Goal: Find specific page/section: Find specific page/section

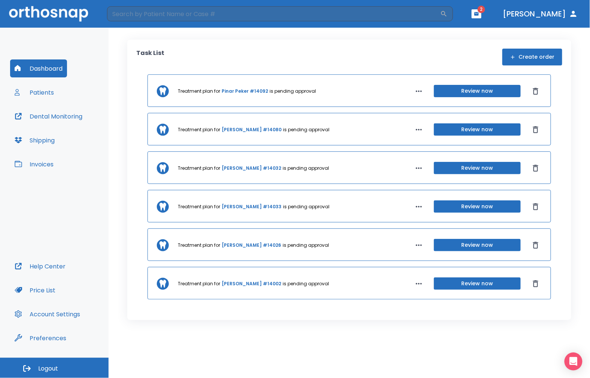
click at [28, 91] on button "Patients" at bounding box center [34, 92] width 48 height 18
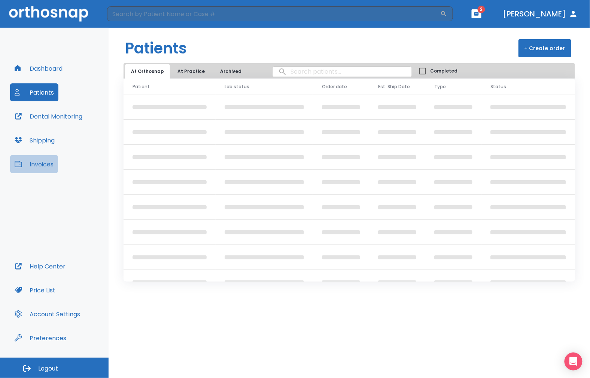
click at [52, 166] on button "Invoices" at bounding box center [34, 164] width 48 height 18
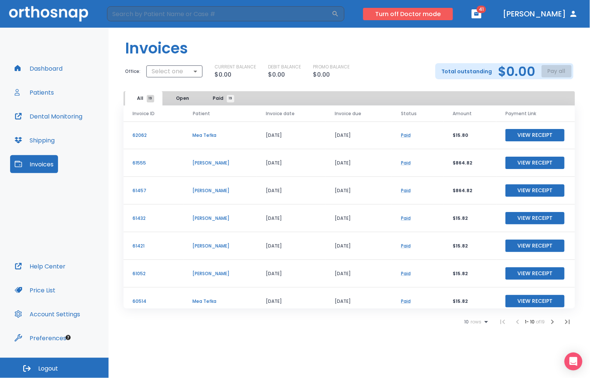
click at [433, 19] on button "Turn off Doctor mode" at bounding box center [408, 14] width 90 height 12
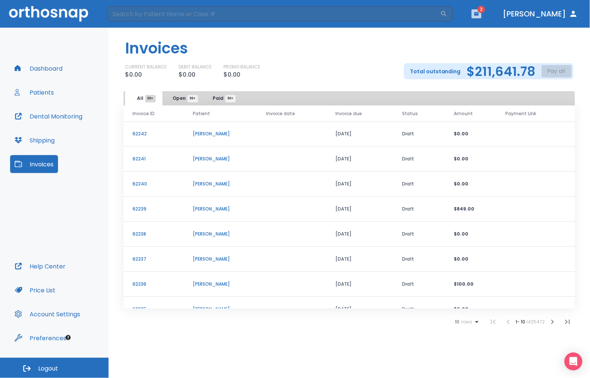
click at [479, 12] on icon "button" at bounding box center [476, 13] width 4 height 3
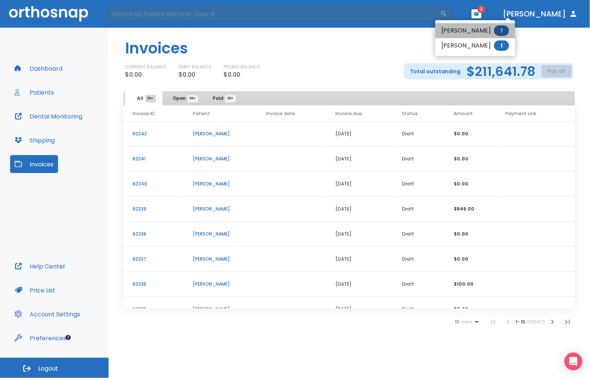
click at [485, 32] on li "[PERSON_NAME] 1" at bounding box center [475, 30] width 80 height 15
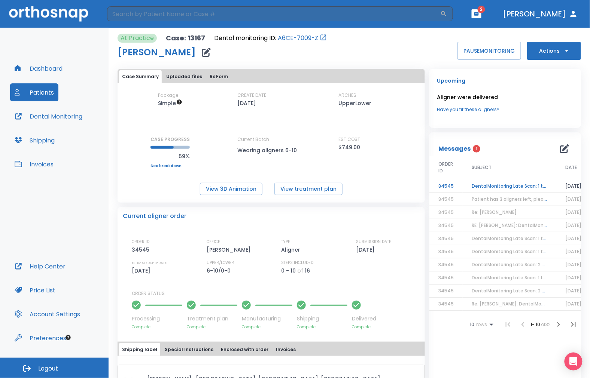
click at [509, 186] on td "DentalMonitoring Late Scan: 1 to 2 Weeks Notification" at bounding box center [509, 186] width 94 height 13
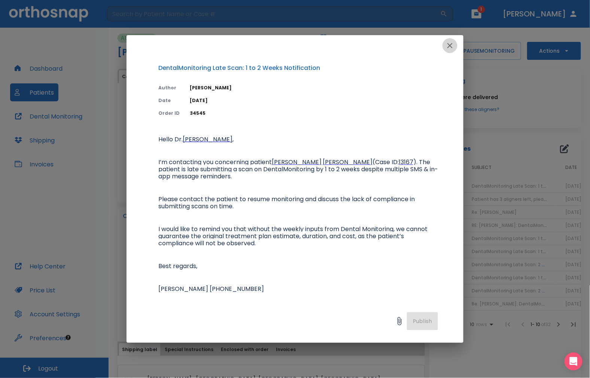
click at [452, 42] on icon "button" at bounding box center [449, 45] width 9 height 9
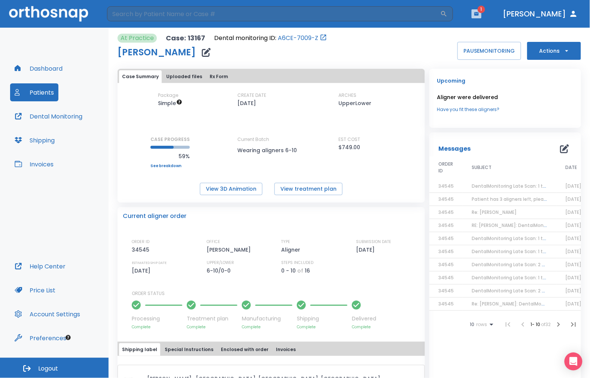
click at [481, 18] on button "button" at bounding box center [476, 13] width 10 height 9
drag, startPoint x: 469, startPoint y: 35, endPoint x: 492, endPoint y: 62, distance: 35.4
click at [469, 34] on li "[PERSON_NAME] 1" at bounding box center [479, 33] width 80 height 15
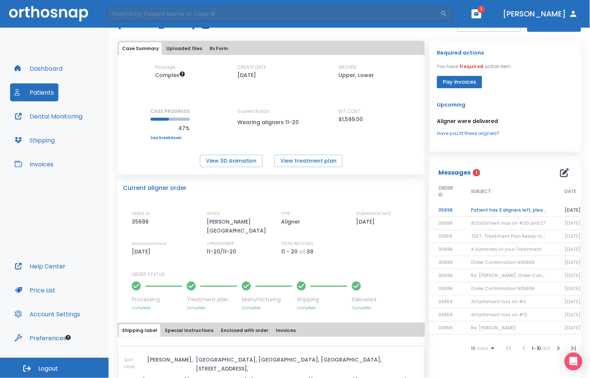
scroll to position [83, 0]
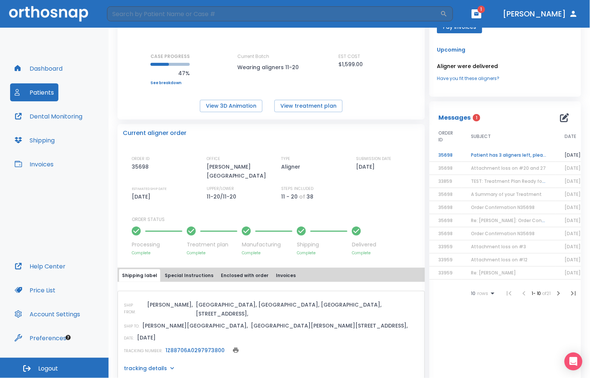
click at [447, 156] on td "35698" at bounding box center [445, 155] width 33 height 13
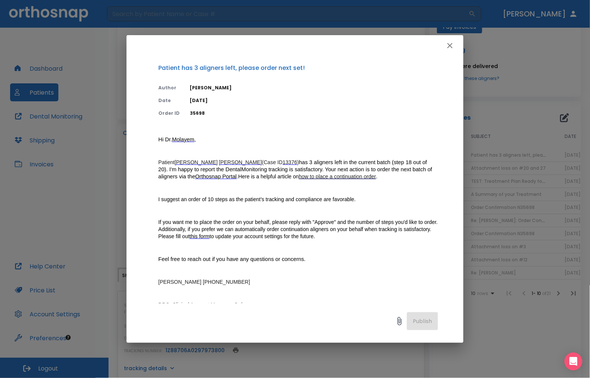
click at [451, 55] on div at bounding box center [294, 45] width 337 height 21
click at [447, 46] on icon "button" at bounding box center [449, 45] width 9 height 9
